Goal: Information Seeking & Learning: Learn about a topic

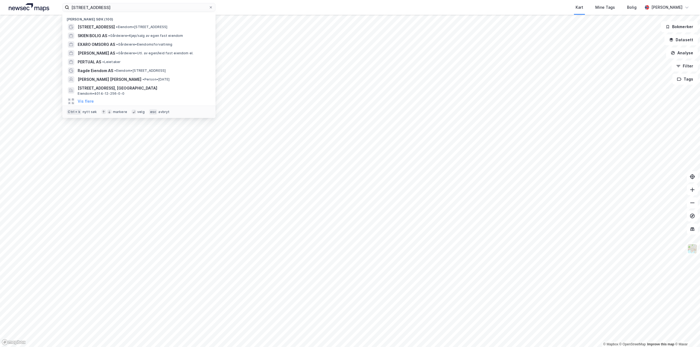
click at [179, 8] on input "[STREET_ADDRESS]" at bounding box center [138, 7] width 139 height 8
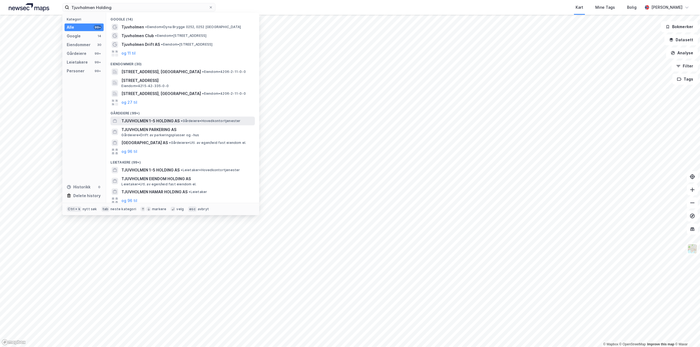
type input "Tjuvholmen Holding"
click at [163, 122] on span "TJUVHOLMEN 1-5 HOLDING AS" at bounding box center [150, 121] width 58 height 7
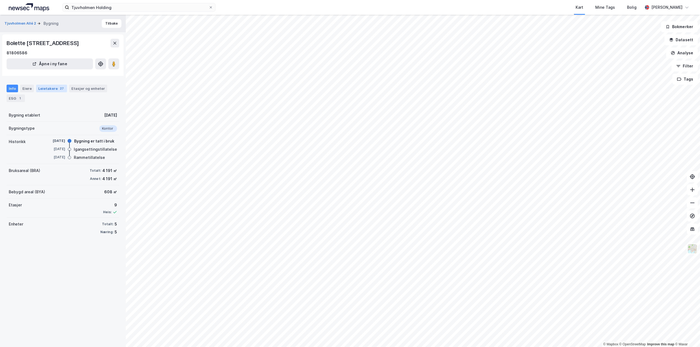
click at [52, 88] on div "Leietakere 27" at bounding box center [51, 89] width 31 height 8
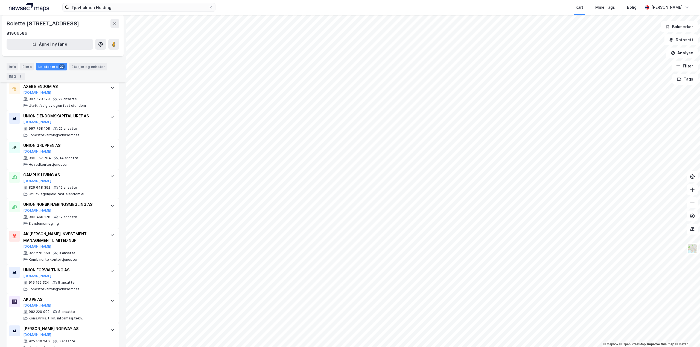
scroll to position [164, 0]
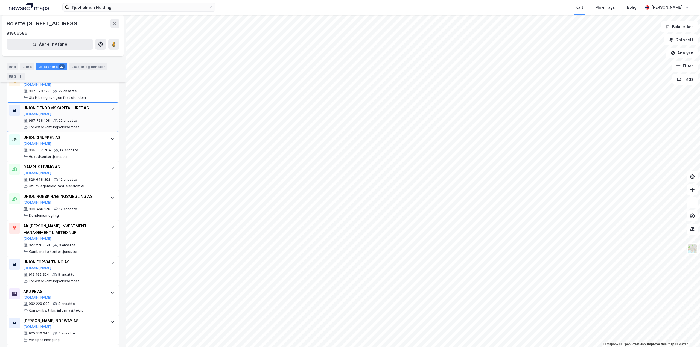
click at [110, 108] on icon at bounding box center [112, 109] width 4 height 4
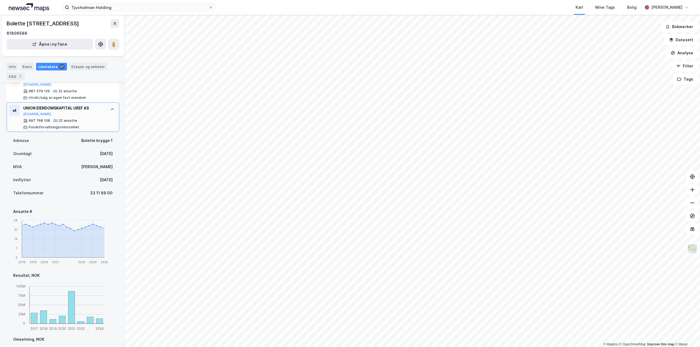
click at [110, 108] on icon at bounding box center [112, 109] width 4 height 4
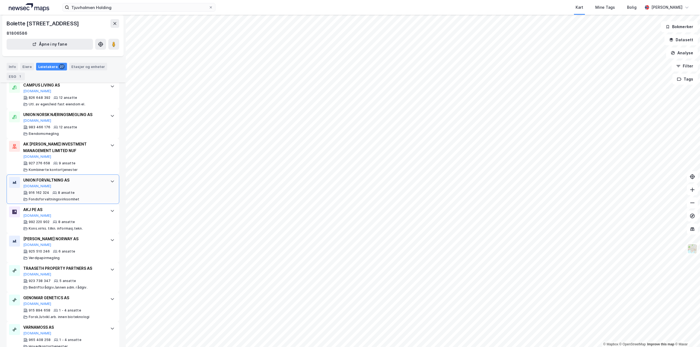
scroll to position [410, 0]
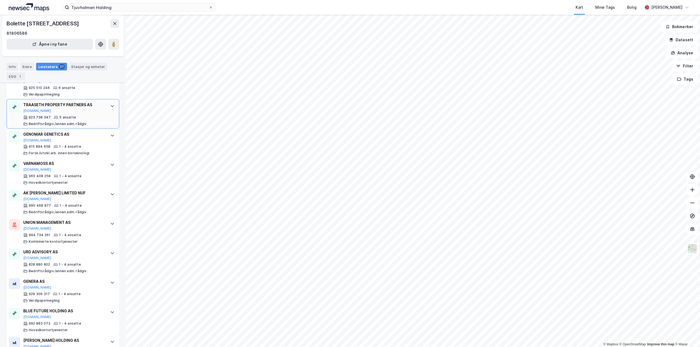
click at [110, 105] on icon at bounding box center [112, 106] width 4 height 4
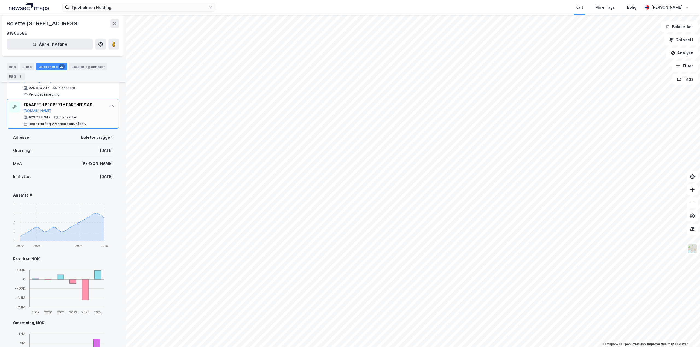
click at [110, 105] on icon at bounding box center [112, 106] width 4 height 4
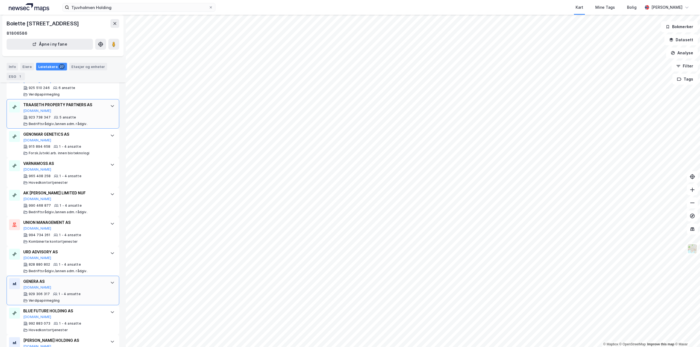
click at [108, 286] on div at bounding box center [112, 282] width 9 height 9
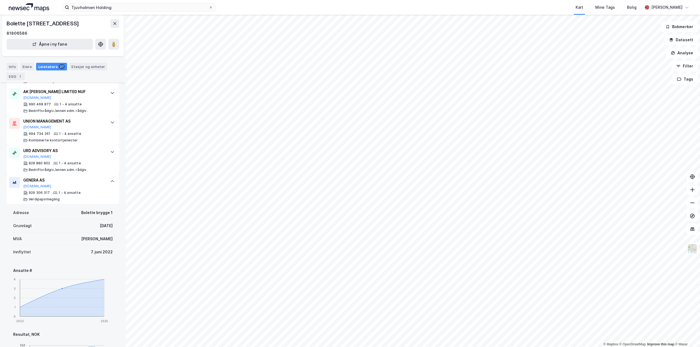
scroll to position [519, 0]
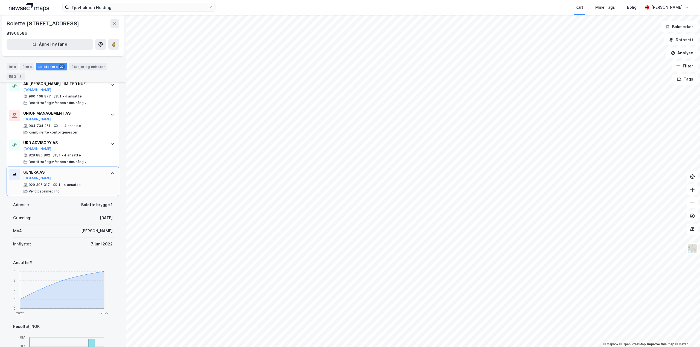
click at [109, 171] on div at bounding box center [112, 173] width 9 height 9
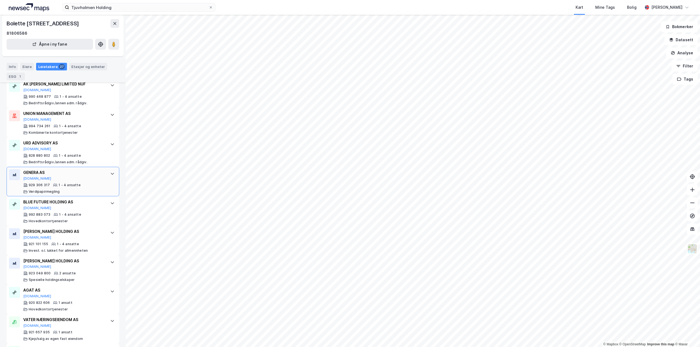
click at [109, 171] on div at bounding box center [112, 173] width 9 height 9
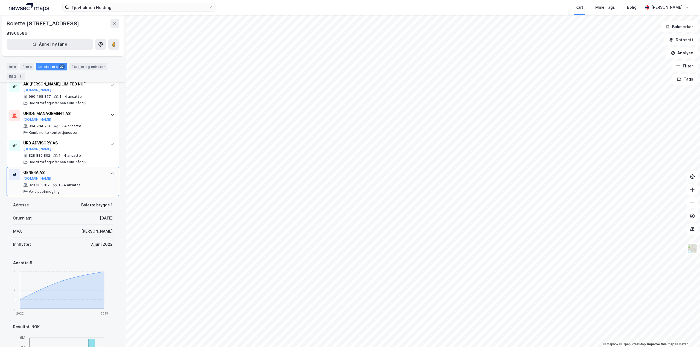
click at [109, 171] on div at bounding box center [112, 173] width 9 height 9
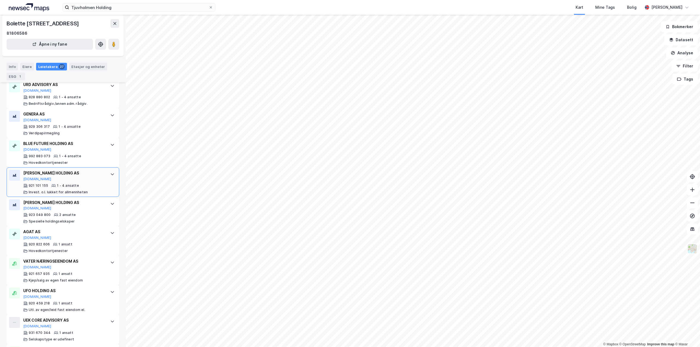
scroll to position [670, 0]
